Goal: Information Seeking & Learning: Learn about a topic

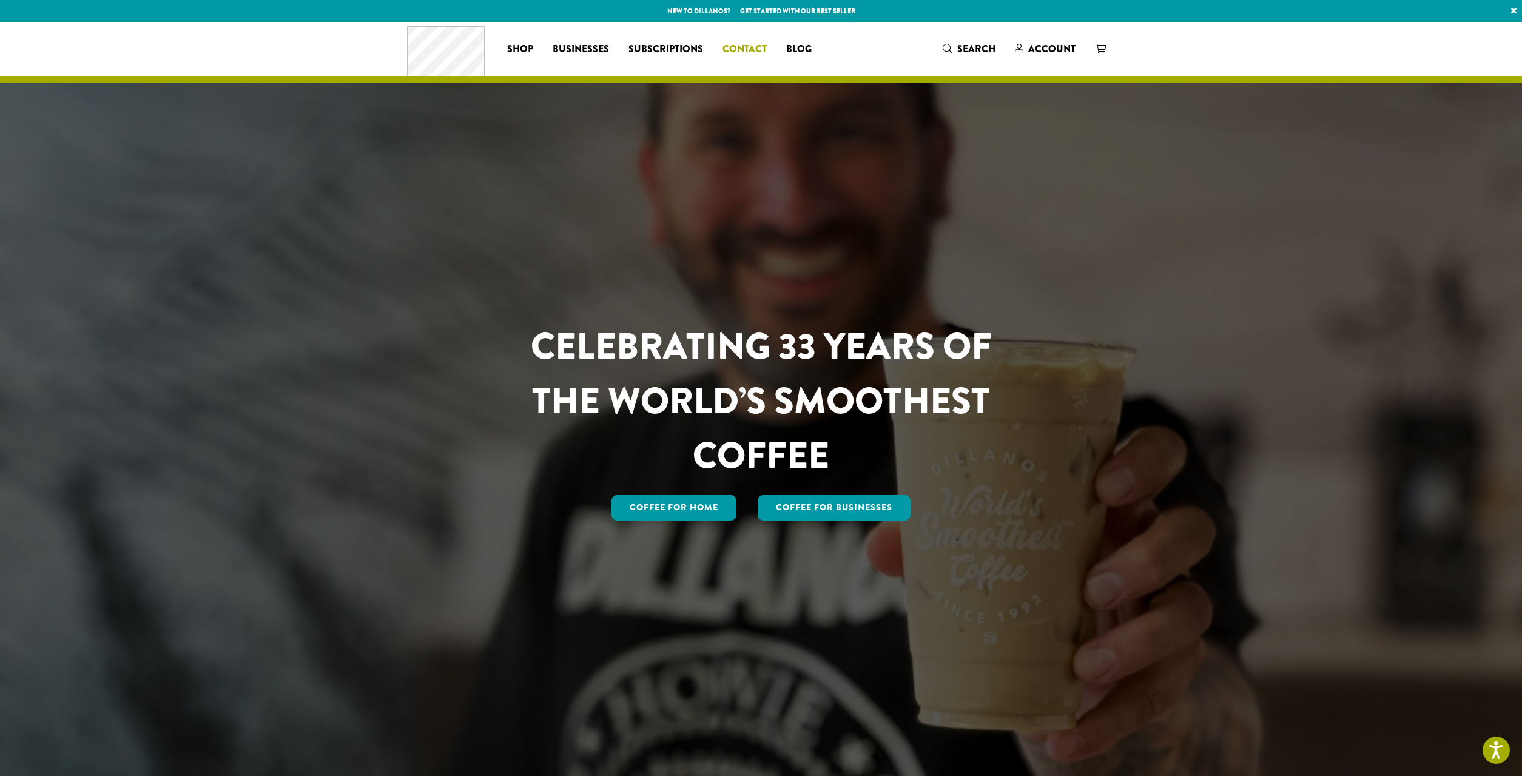
click at [744, 52] on span "Contact" at bounding box center [745, 49] width 44 height 15
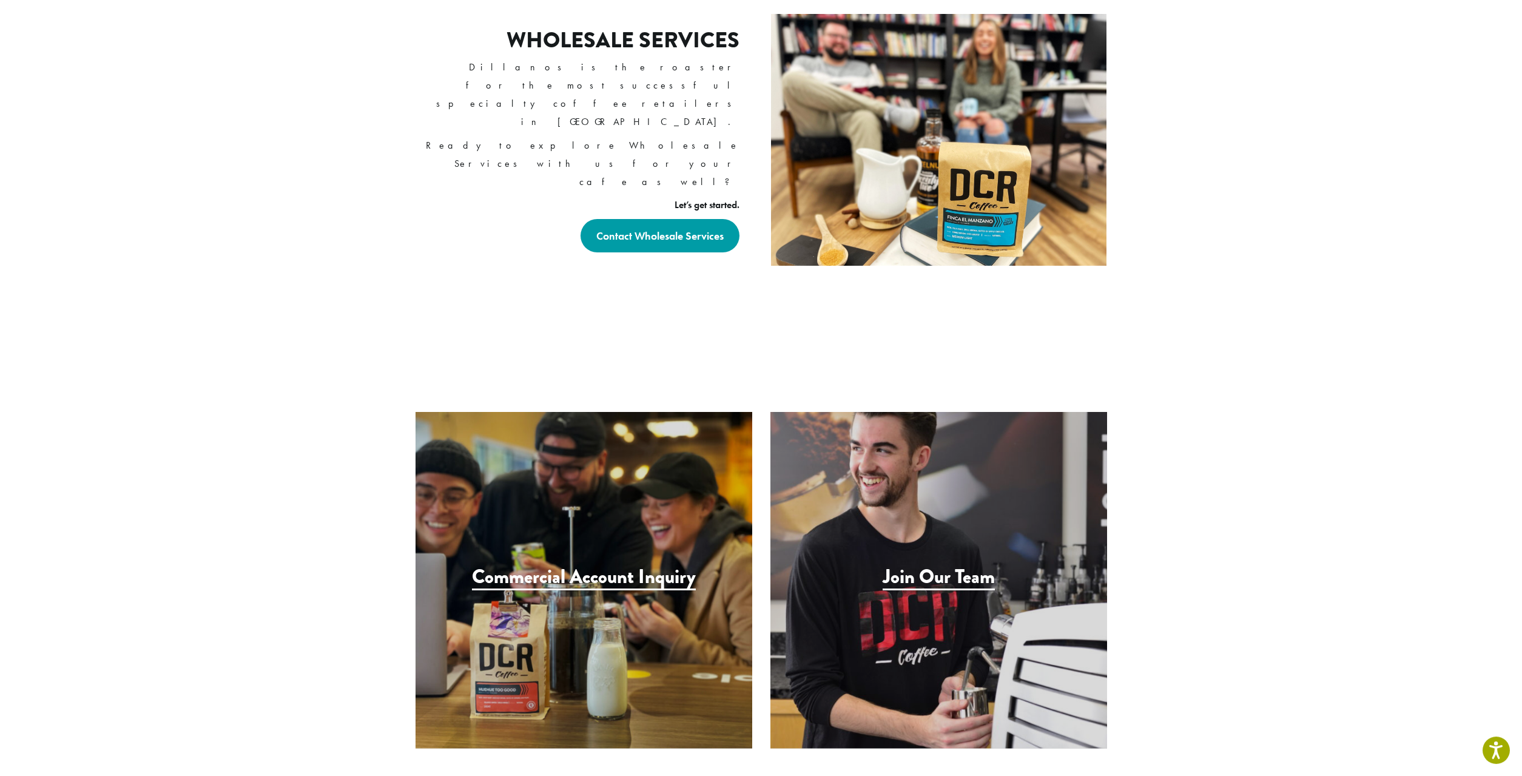
scroll to position [1114, 0]
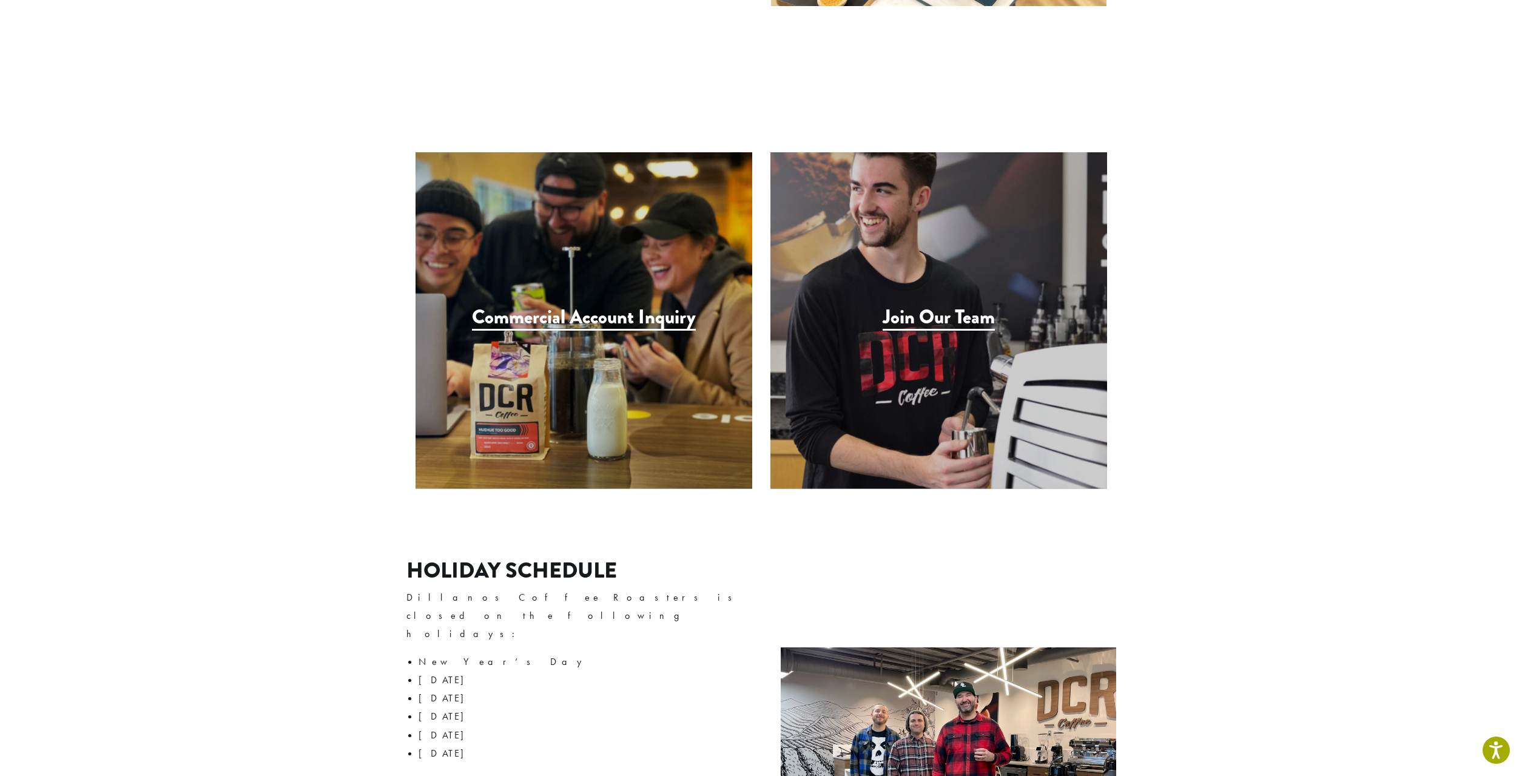
click at [953, 306] on h3 "Join Our Team" at bounding box center [939, 318] width 112 height 25
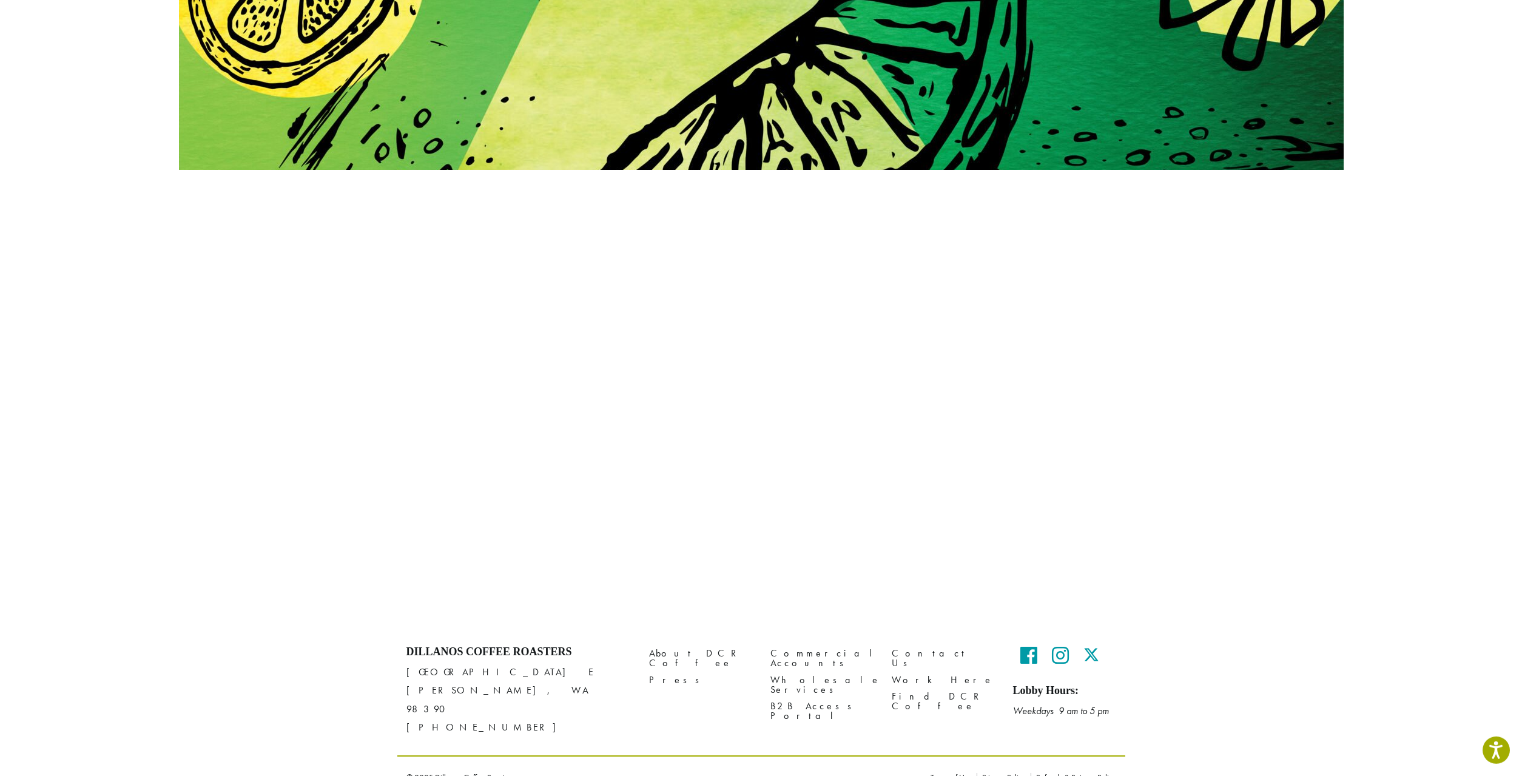
scroll to position [186, 0]
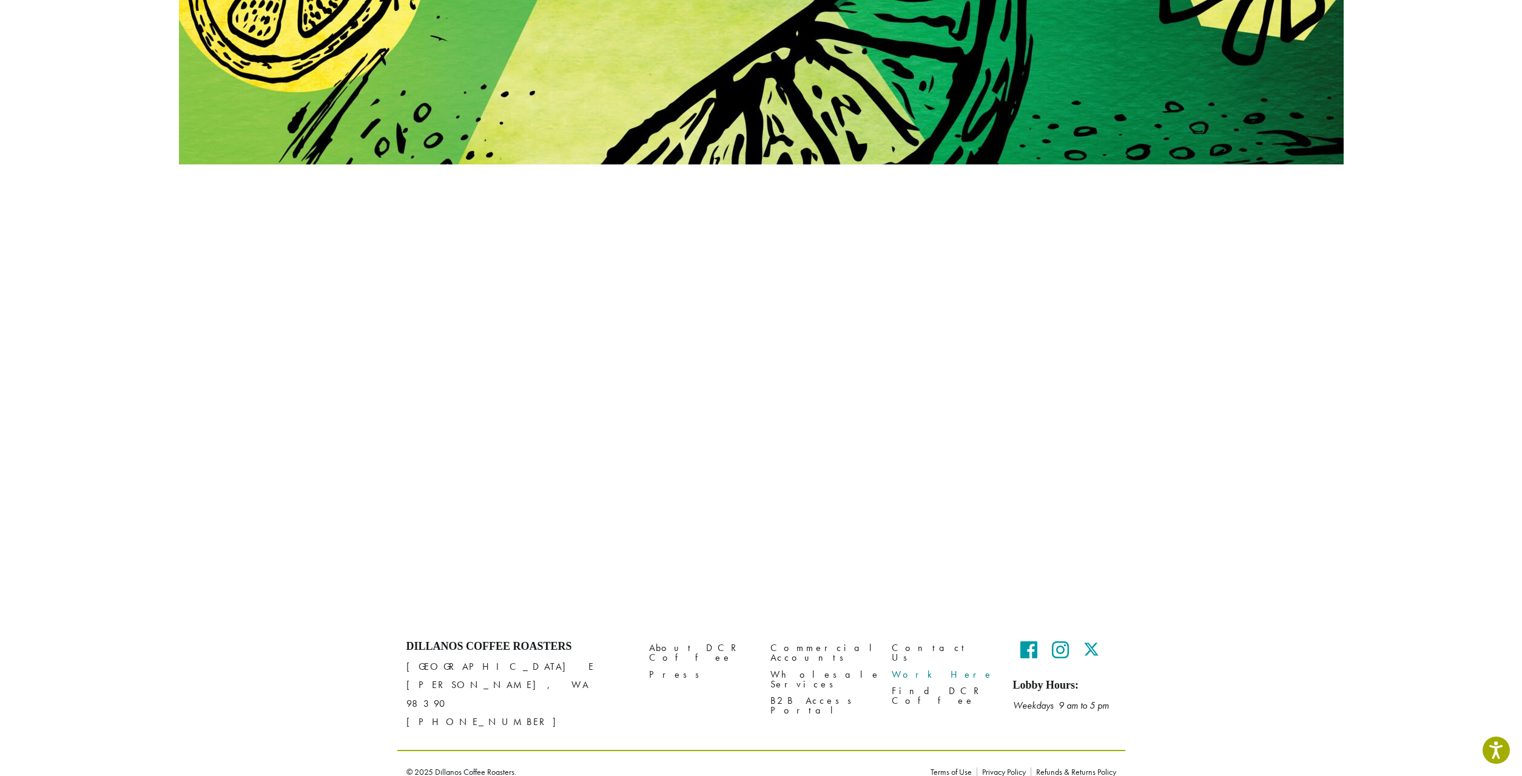
click at [921, 666] on link "Work Here" at bounding box center [943, 674] width 103 height 16
